Goal: Transaction & Acquisition: Purchase product/service

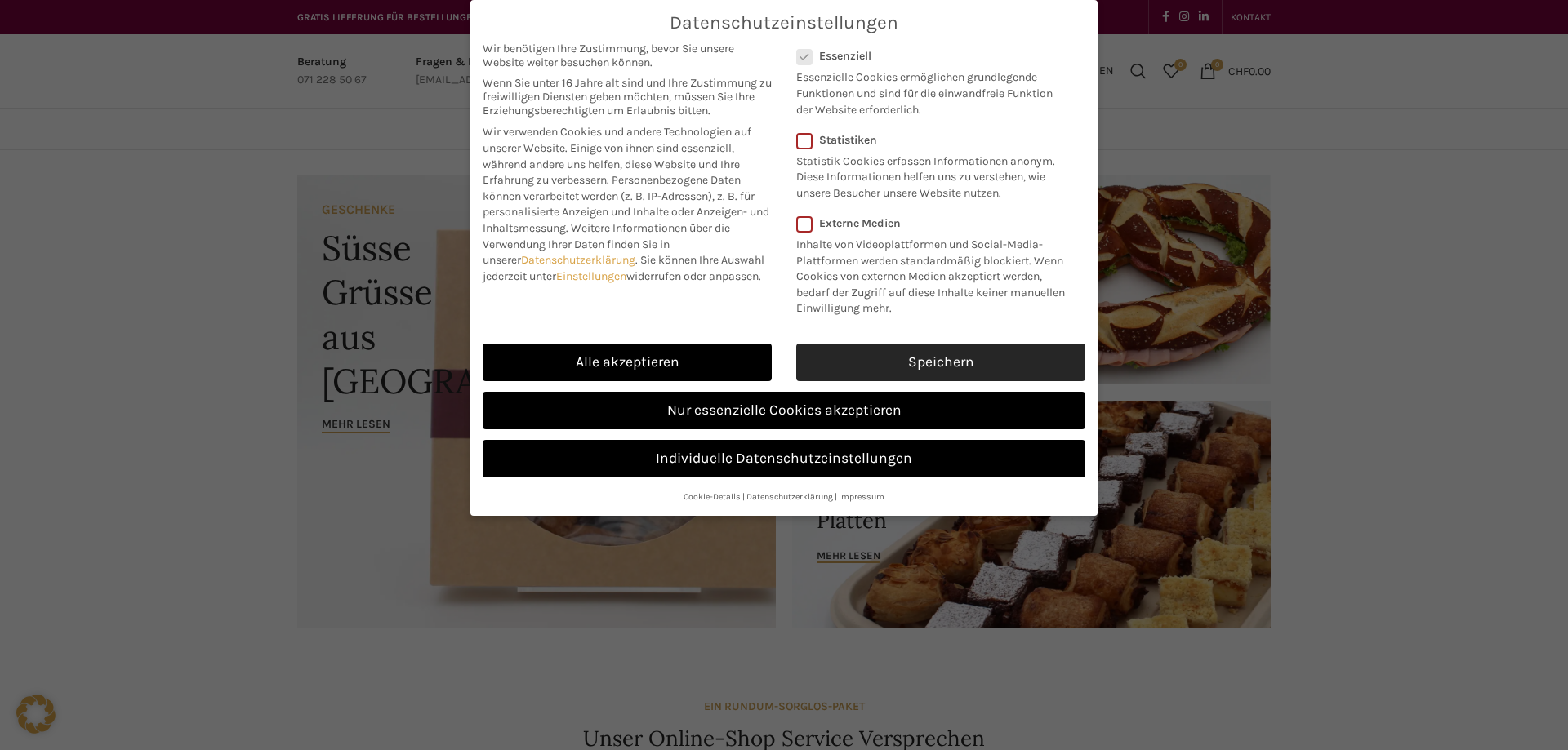
click at [889, 363] on link "Speichern" at bounding box center [940, 363] width 289 height 38
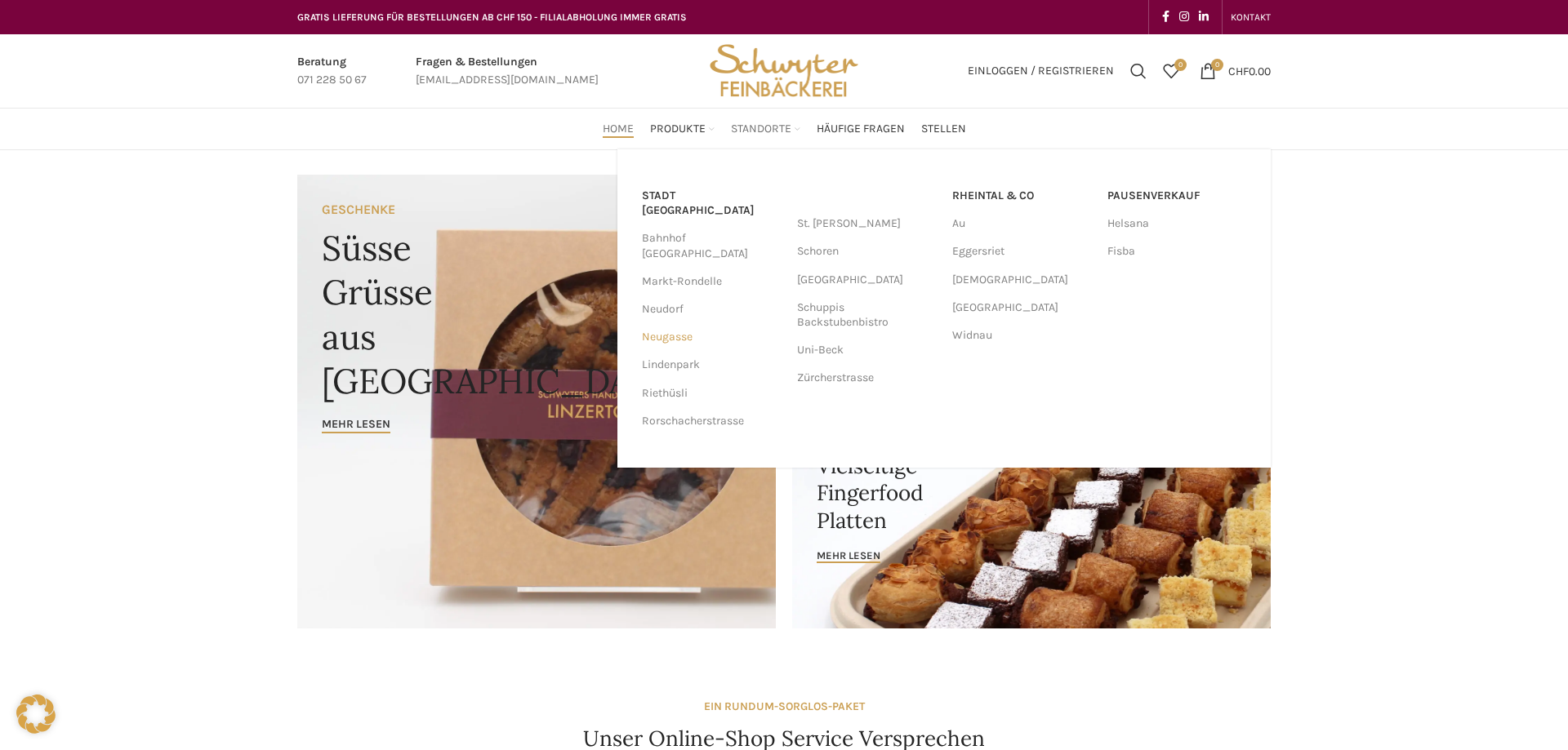
click at [666, 323] on link "Neugasse" at bounding box center [711, 337] width 139 height 28
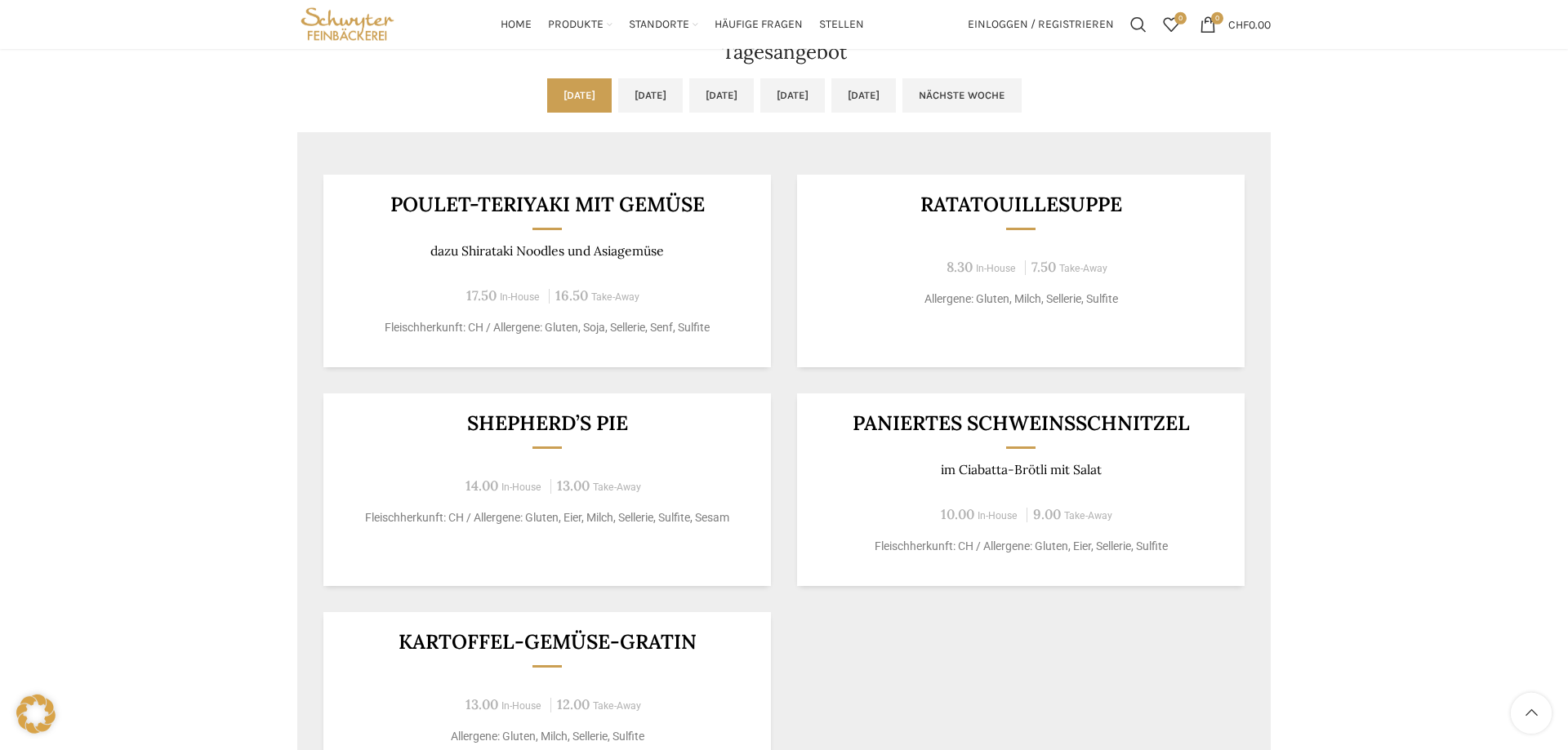
scroll to position [1333, 0]
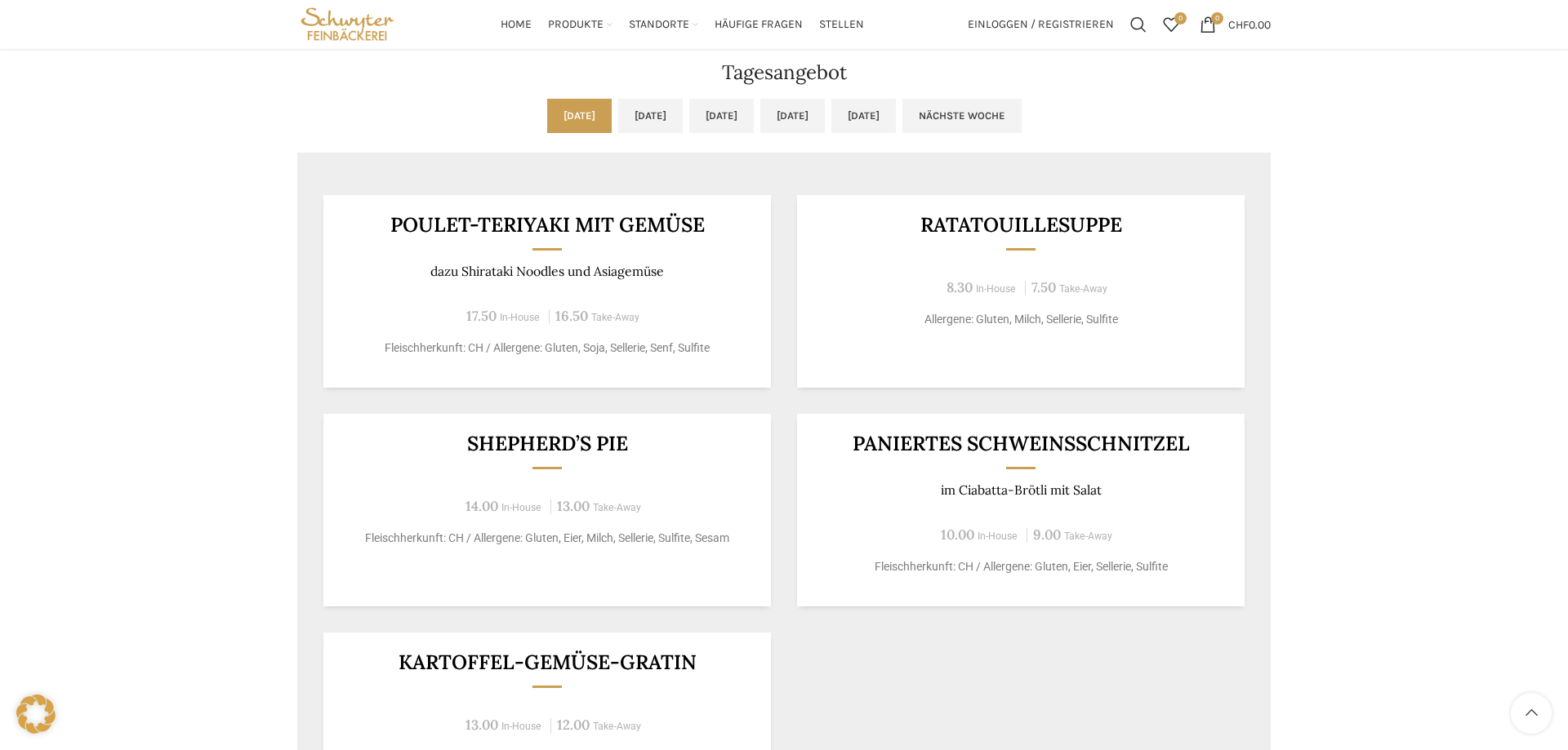
drag, startPoint x: 428, startPoint y: 225, endPoint x: 709, endPoint y: 260, distance: 283.2
click at [709, 260] on div "Poulet-Teriyaki mit Gemüse dazu Shirataki Noodles und Asiagemüse 17.50 In-House…" at bounding box center [547, 292] width 448 height 193
click at [364, 274] on p "dazu Shirataki Noodles und Asiagemüse" at bounding box center [548, 271] width 407 height 15
drag, startPoint x: 385, startPoint y: 219, endPoint x: 688, endPoint y: 288, distance: 310.8
click at [688, 288] on div "Poulet-Teriyaki mit Gemüse dazu Shirataki Noodles und Asiagemüse 17.50 In-House…" at bounding box center [547, 292] width 448 height 193
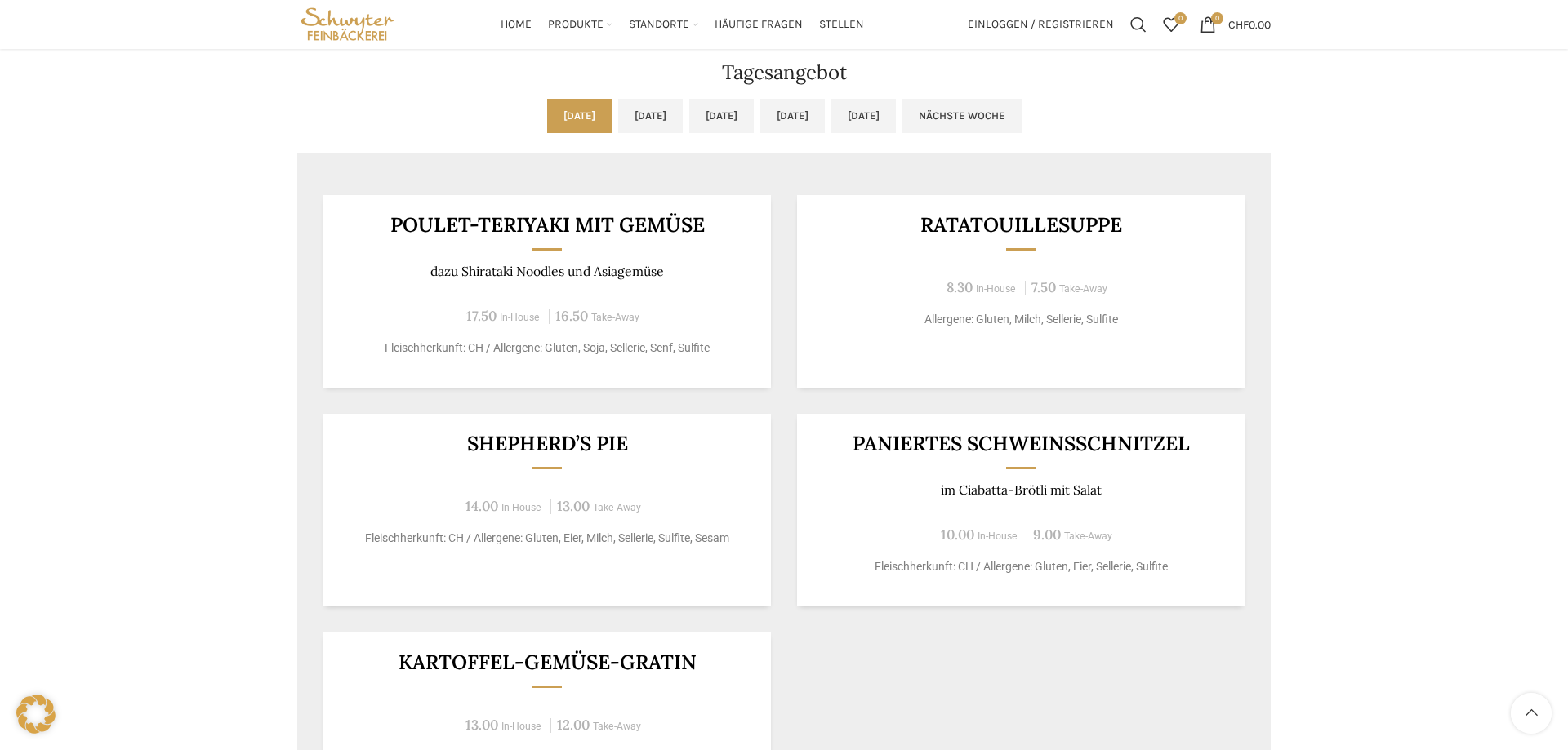
click at [687, 289] on div "Poulet-Teriyaki mit Gemüse dazu Shirataki Noodles und Asiagemüse 17.50 In-House…" at bounding box center [547, 292] width 448 height 193
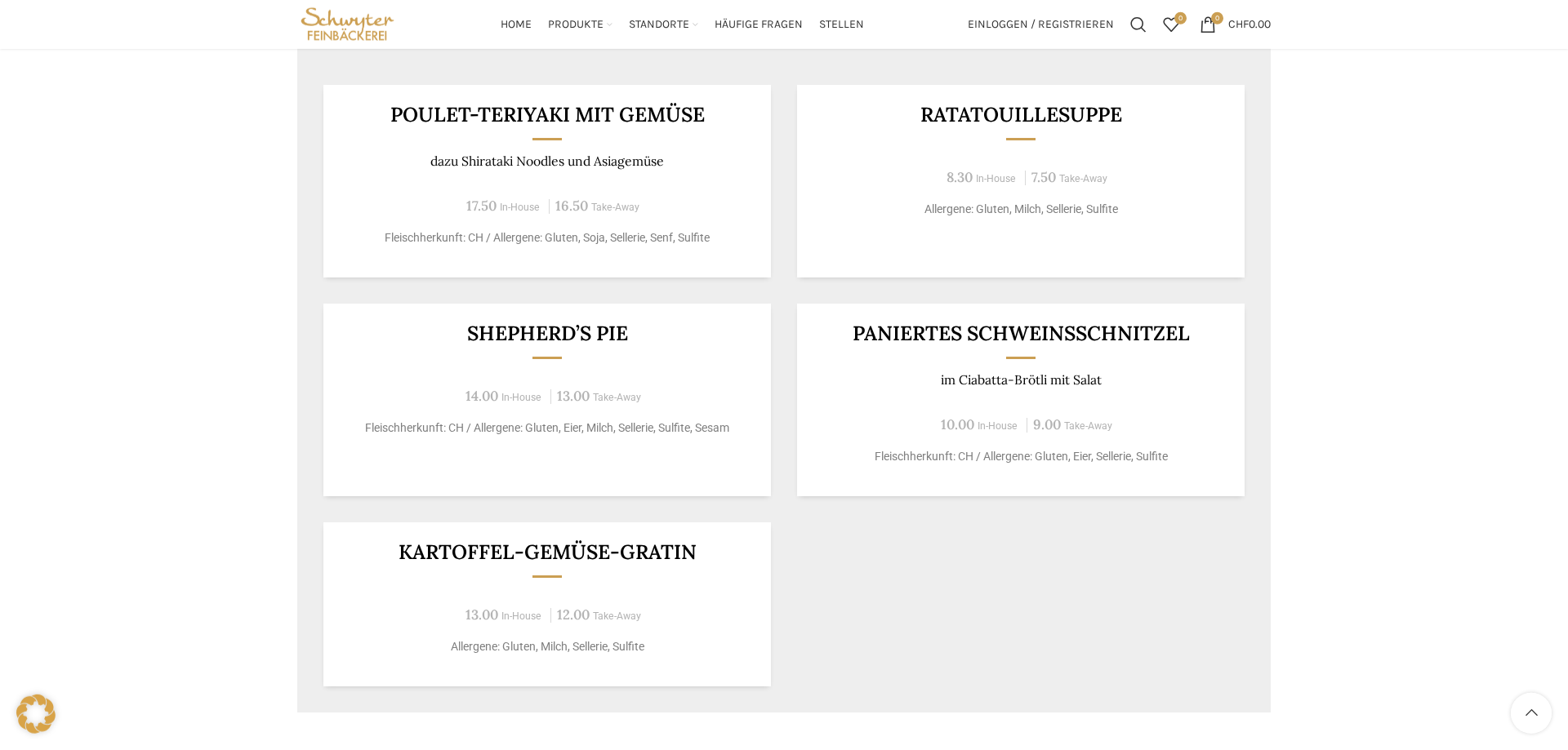
scroll to position [1249, 0]
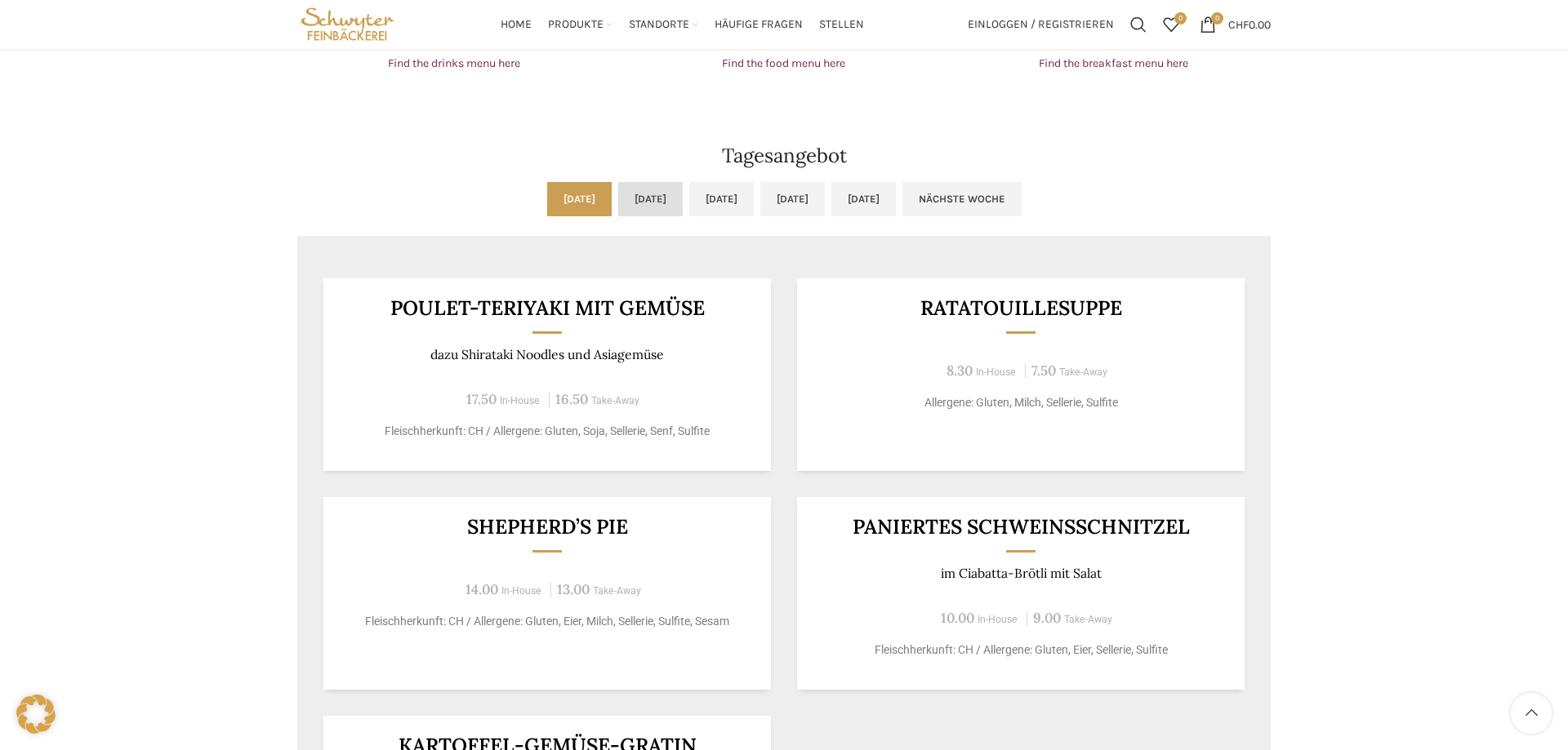
click at [619, 192] on link "Di, 23.09.2025" at bounding box center [650, 199] width 65 height 34
click at [547, 197] on link "Mo, 22.09.2025" at bounding box center [579, 199] width 65 height 34
click at [618, 196] on link "Di, 23.09.2025" at bounding box center [650, 199] width 65 height 34
click at [547, 195] on link "Mo, 22.09.2025" at bounding box center [579, 199] width 65 height 34
